Goal: Transaction & Acquisition: Purchase product/service

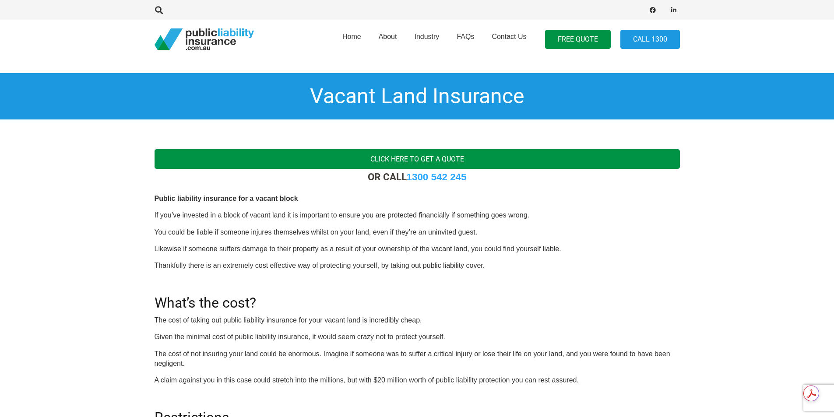
click at [428, 159] on link "Click here to get a quote" at bounding box center [418, 159] width 526 height 20
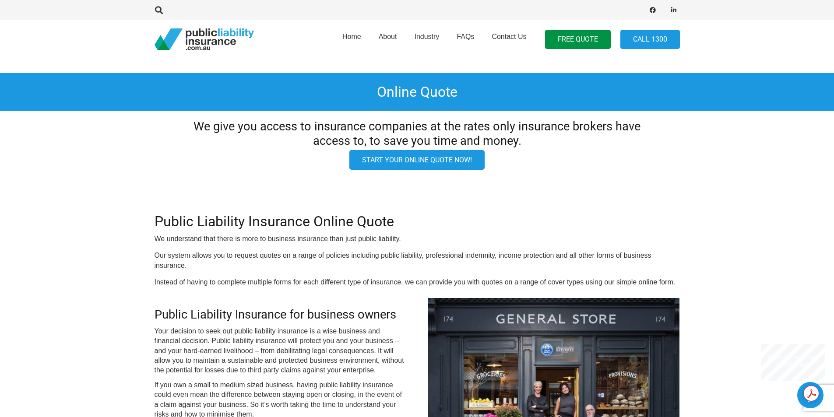
click at [391, 162] on link "Start your online quote now!" at bounding box center [417, 160] width 135 height 20
